Goal: Information Seeking & Learning: Understand process/instructions

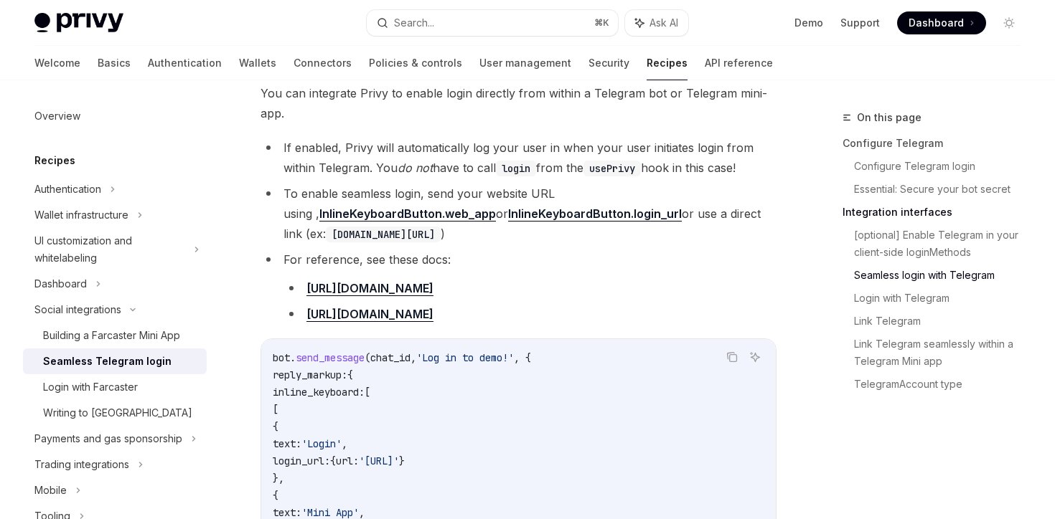
scroll to position [1407, 0]
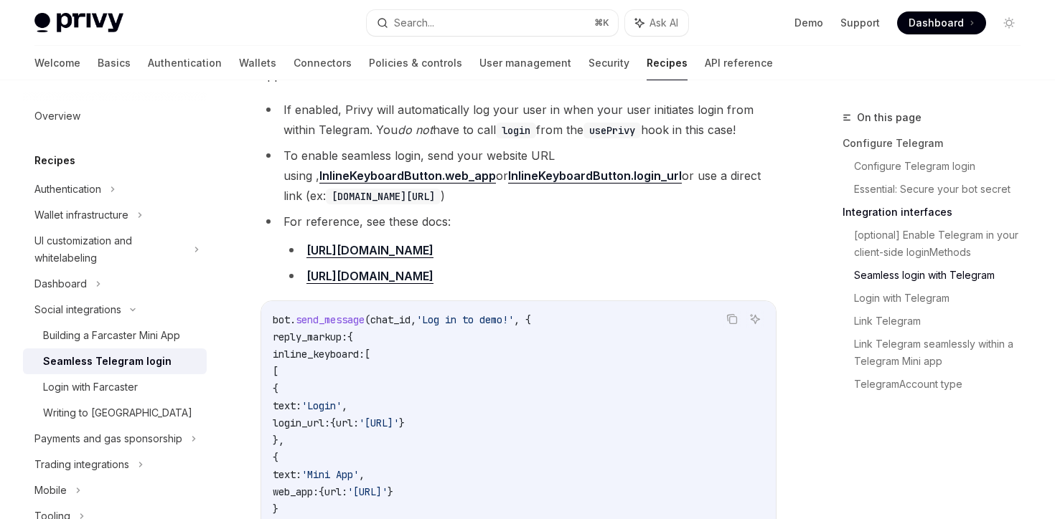
click at [433, 243] on link "[URL][DOMAIN_NAME]" at bounding box center [369, 250] width 127 height 15
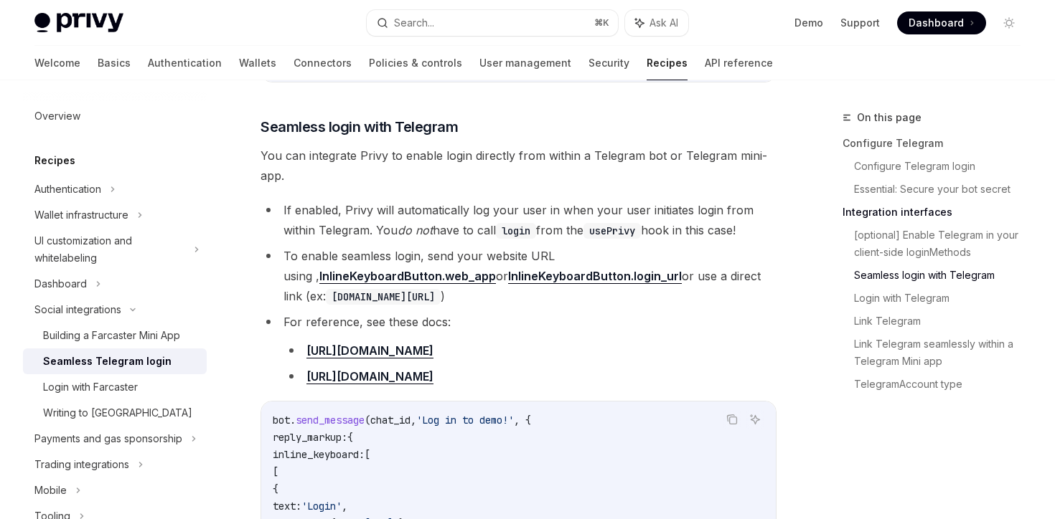
scroll to position [1309, 0]
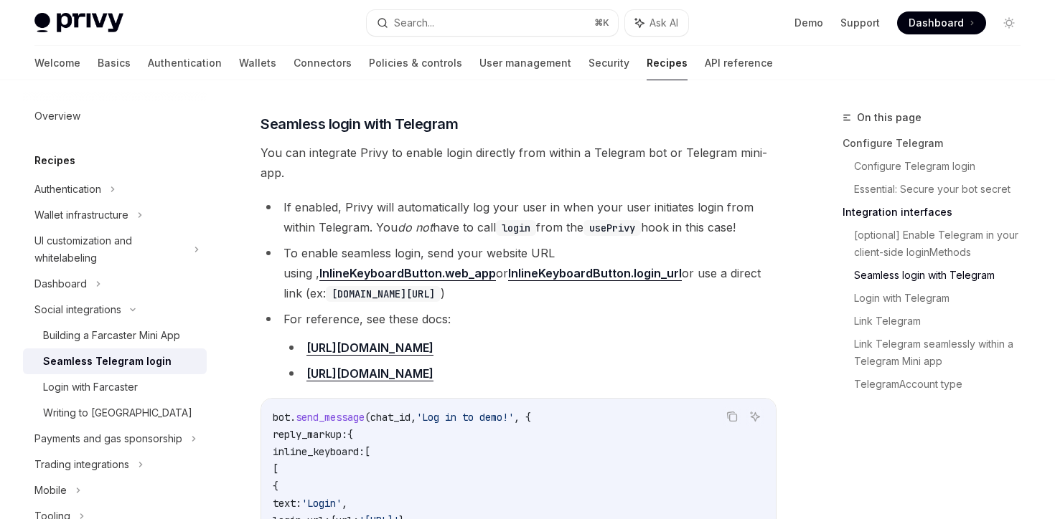
drag, startPoint x: 654, startPoint y: 366, endPoint x: 263, endPoint y: 188, distance: 429.6
click at [263, 197] on ul "If enabled, Privy will automatically log your user in when your user initiates …" at bounding box center [518, 290] width 516 height 187
copy ul "If enabled, Privy will automatically log your user in when your user initiates …"
click at [615, 309] on li "For reference, see these docs: [URL][DOMAIN_NAME] [URL][DOMAIN_NAME]" at bounding box center [518, 346] width 516 height 75
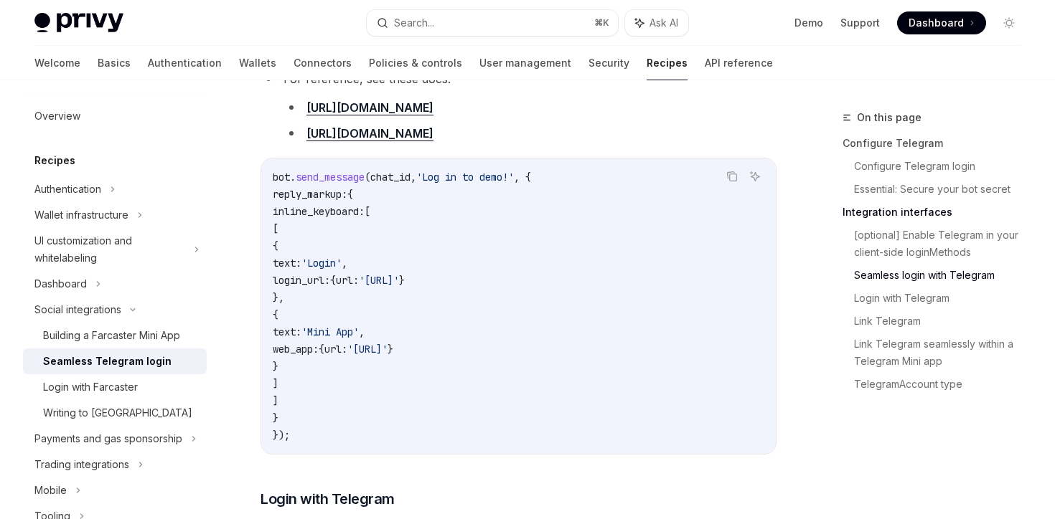
scroll to position [1561, 0]
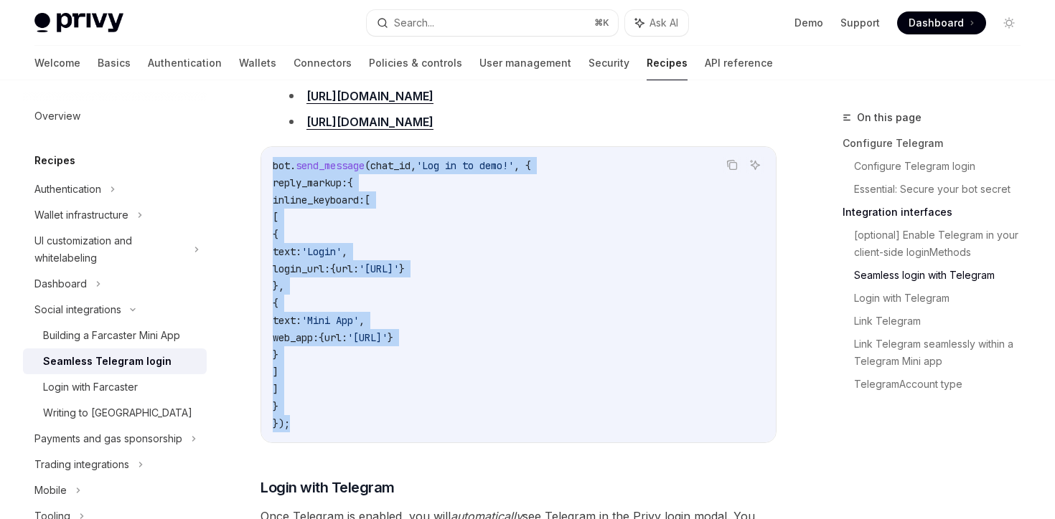
drag, startPoint x: 299, startPoint y: 407, endPoint x: 249, endPoint y: 148, distance: 263.8
click at [249, 148] on div "Social integrations Seamless Telegram login OpenAI Open in ChatGPT OpenAI Open …" at bounding box center [384, 102] width 791 height 3108
copy code "bot . send_message ( chat_id , 'Log in to demo!' , { reply_markup: { inline_key…"
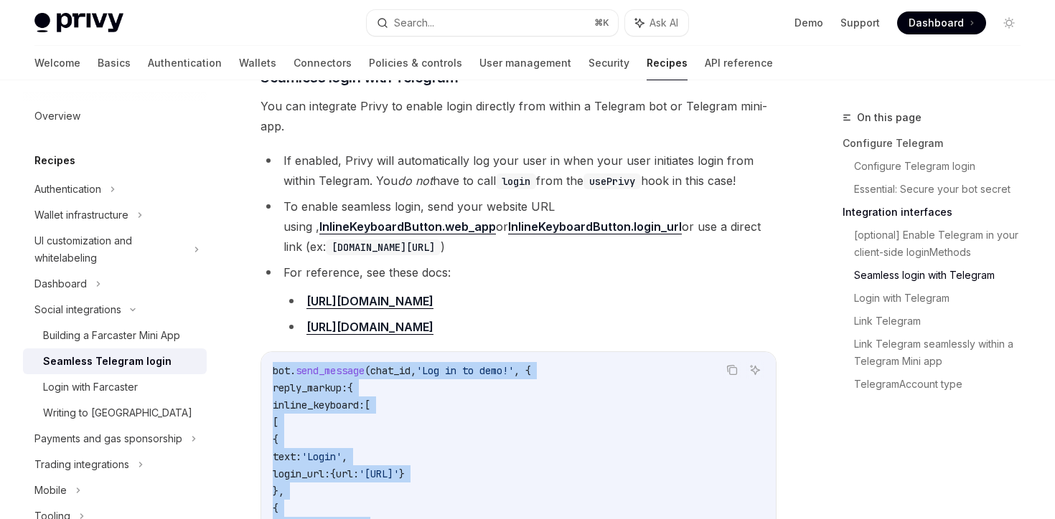
scroll to position [1564, 0]
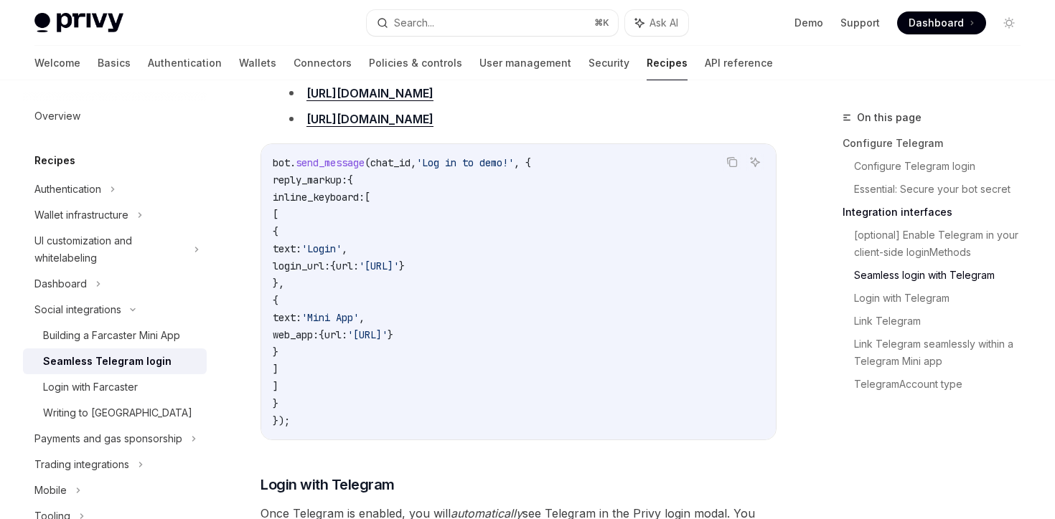
click at [263, 204] on div "bot . send_message ( chat_id , 'Log in to demo!' , { reply_markup: { inline_key…" at bounding box center [518, 292] width 514 height 296
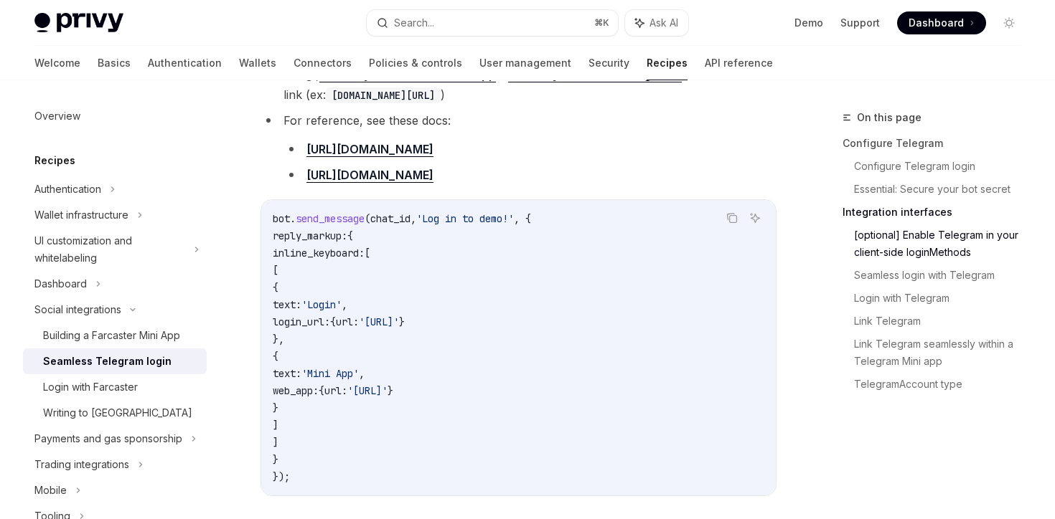
scroll to position [1554, 0]
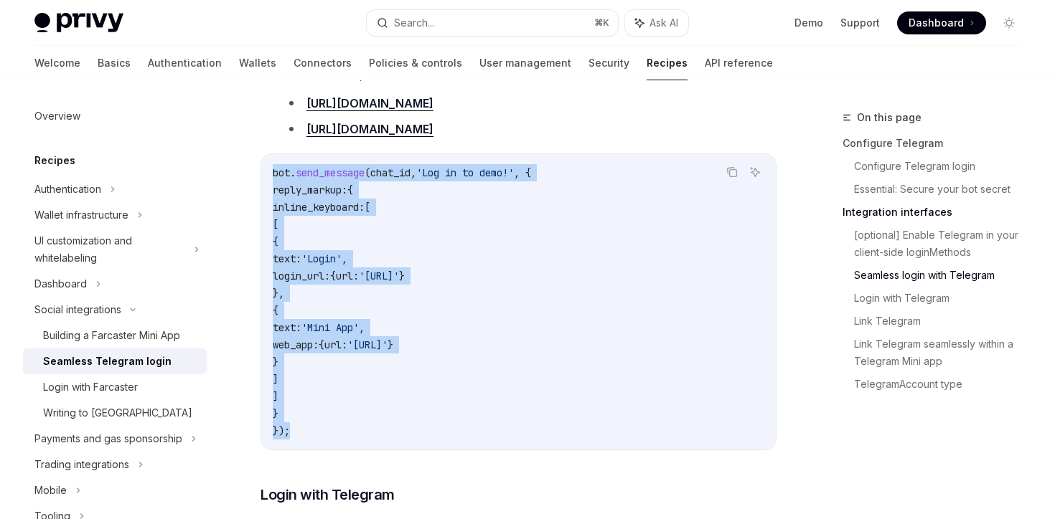
drag, startPoint x: 291, startPoint y: 413, endPoint x: 263, endPoint y: 155, distance: 259.2
click at [263, 155] on div "bot . send_message ( chat_id , 'Log in to demo!' , { reply_markup: { inline_key…" at bounding box center [518, 302] width 514 height 296
copy code "bot . send_message ( chat_id , 'Log in to demo!' , { reply_markup: { inline_key…"
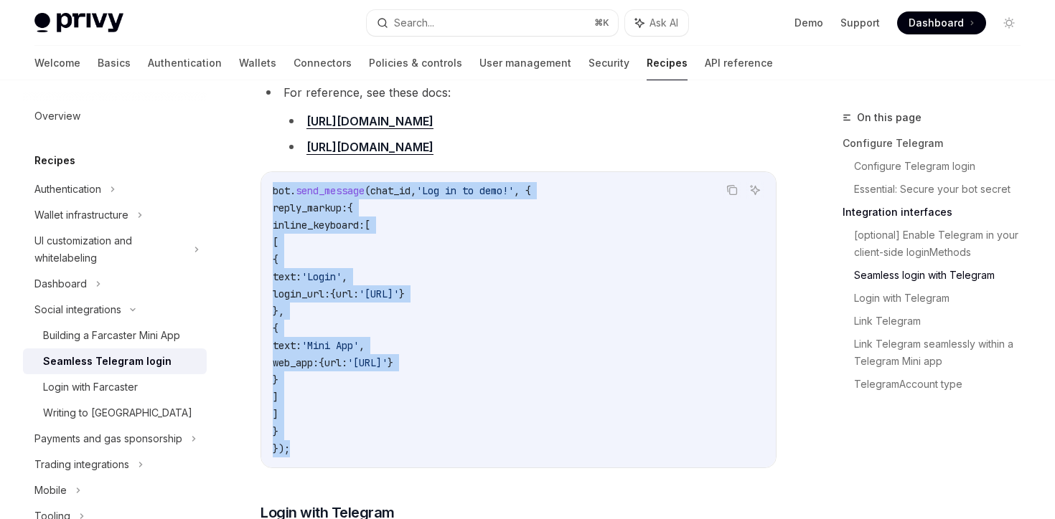
scroll to position [1535, 0]
click at [369, 290] on code "bot . send_message ( chat_id , 'Log in to demo!' , { reply_markup: { inline_key…" at bounding box center [518, 321] width 491 height 276
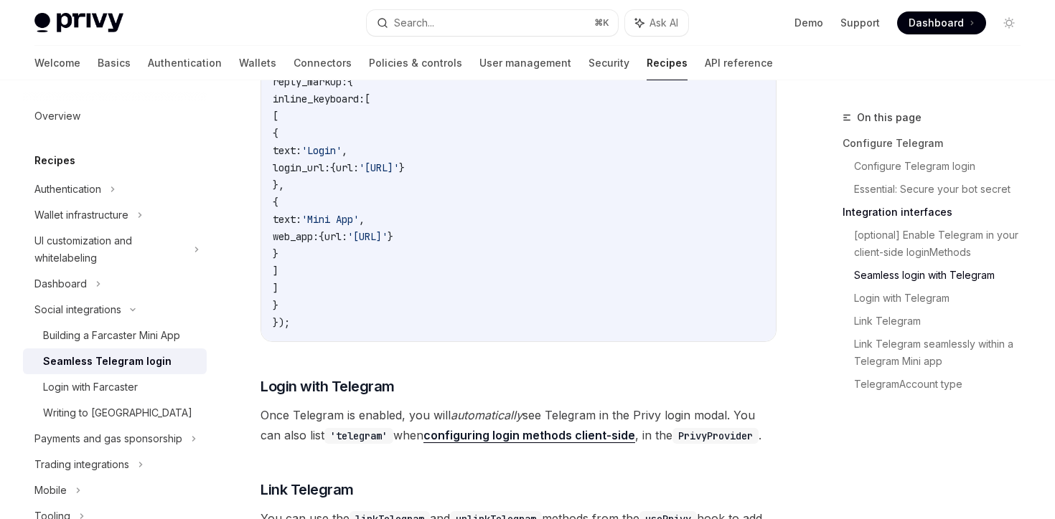
scroll to position [1582, 0]
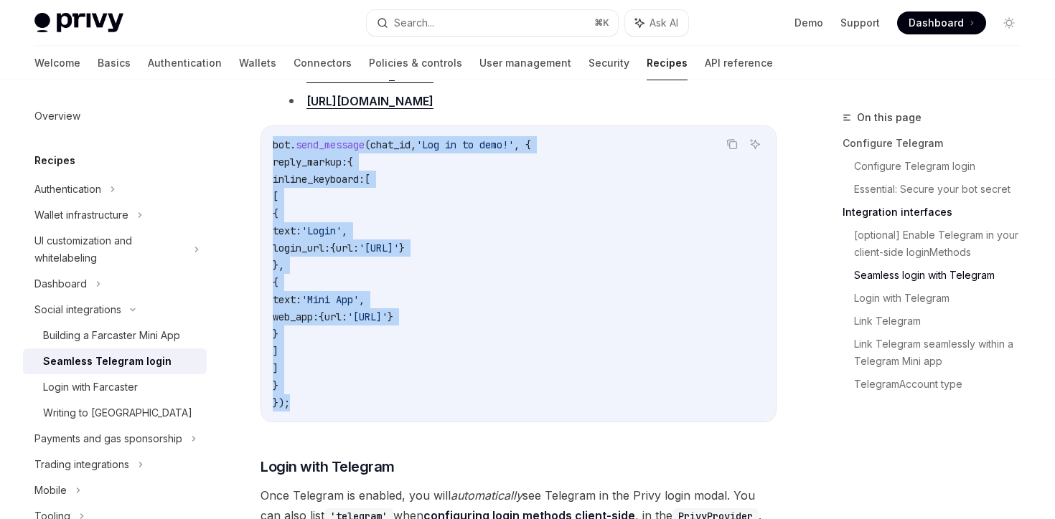
drag, startPoint x: 298, startPoint y: 392, endPoint x: 256, endPoint y: 113, distance: 282.2
click at [256, 113] on div "Social integrations Seamless Telegram login OpenAI Open in ChatGPT OpenAI Open …" at bounding box center [384, 81] width 791 height 3108
copy code "bot . send_message ( chat_id , 'Log in to demo!' , { reply_markup: { inline_key…"
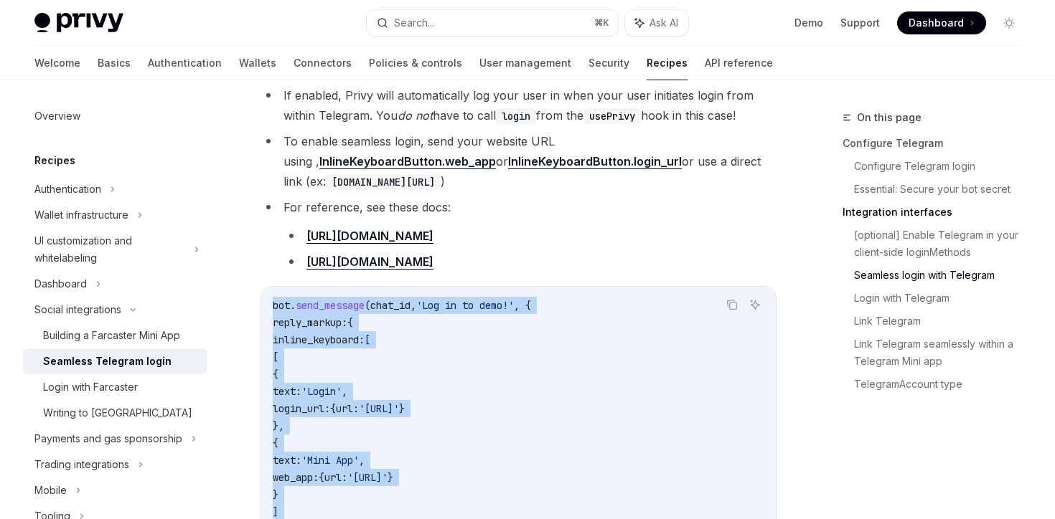
scroll to position [1424, 0]
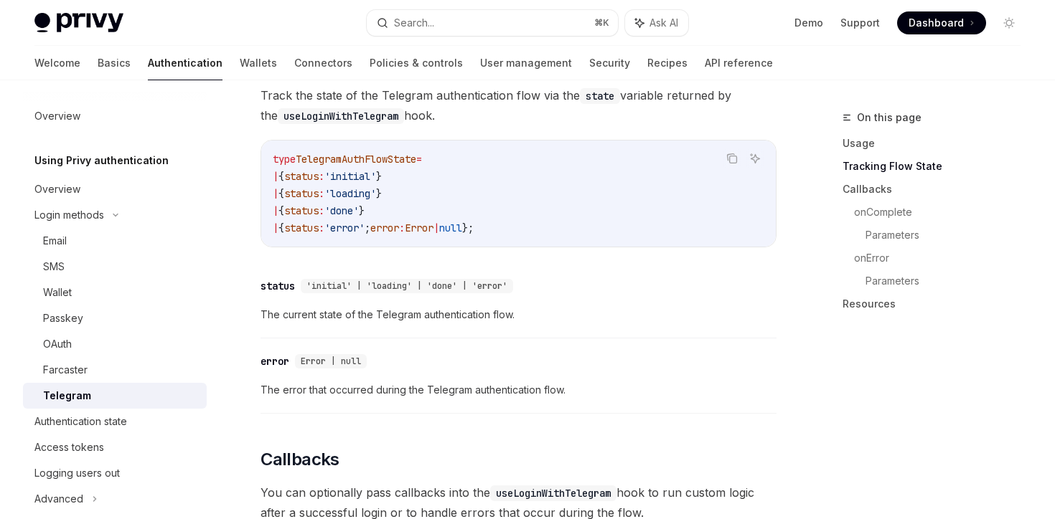
scroll to position [848, 0]
